Goal: Task Accomplishment & Management: Manage account settings

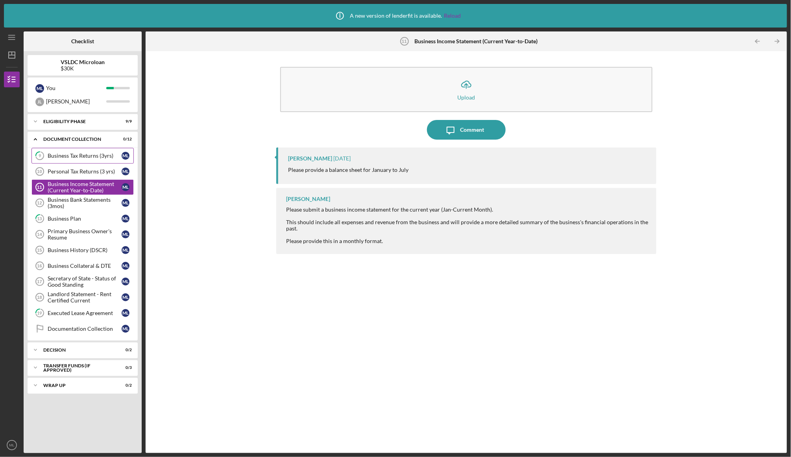
click at [63, 149] on link "9 Business Tax Returns (3yrs) M L" at bounding box center [82, 156] width 102 height 16
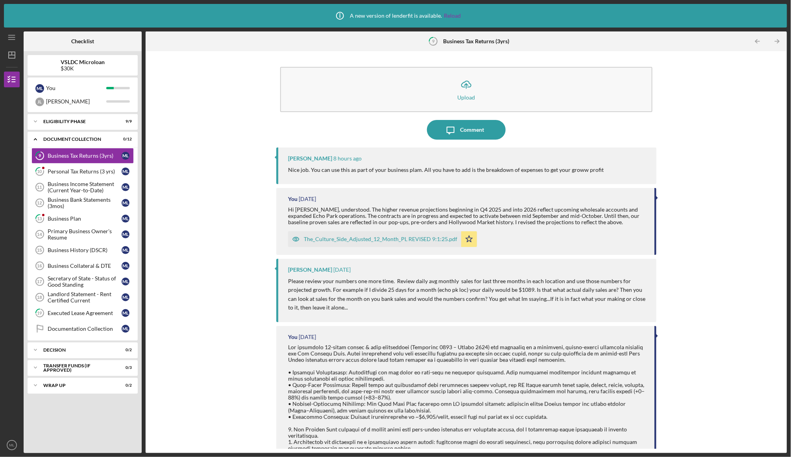
click at [372, 238] on div "The_Culture_Side_Adjusted_12_Month_PL REVISED 9:1:25.pdf" at bounding box center [380, 239] width 153 height 6
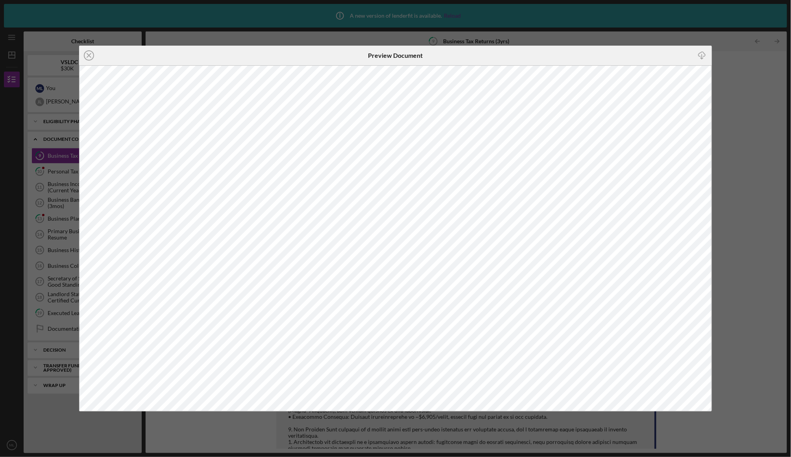
click at [253, 33] on div "Icon/Close Preview Document Icon/Download" at bounding box center [395, 228] width 791 height 457
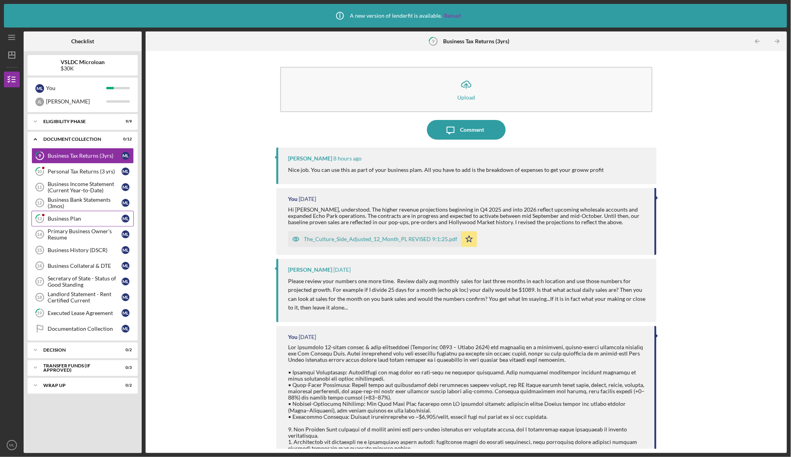
click at [61, 218] on div "Business Plan" at bounding box center [85, 219] width 74 height 6
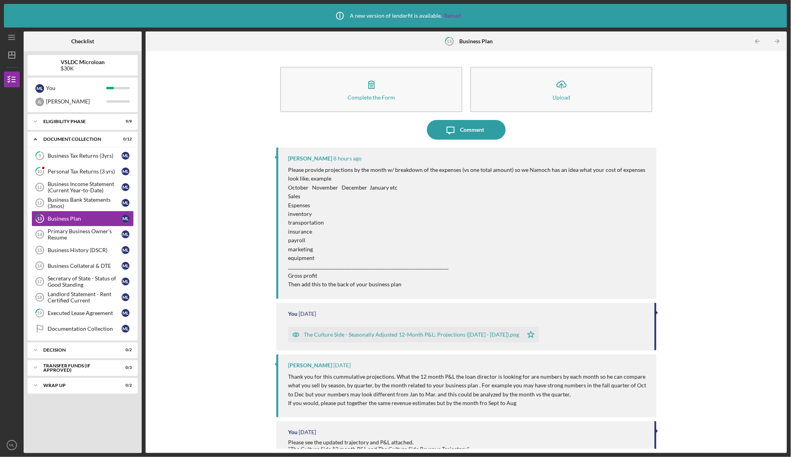
click at [360, 332] on div "The Culture Side - Seasonally Adjusted 12-Month P&L; Projections ([DATE] - [DAT…" at bounding box center [411, 335] width 215 height 6
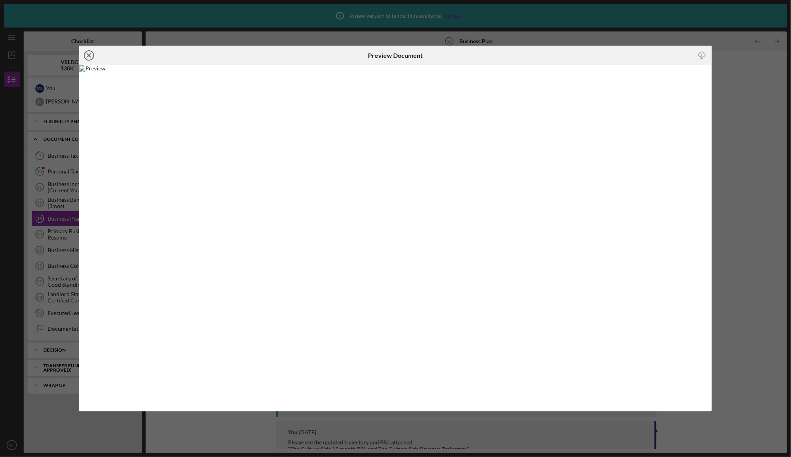
click at [90, 57] on icon "Icon/Close" at bounding box center [89, 56] width 20 height 20
